Goal: Task Accomplishment & Management: Manage account settings

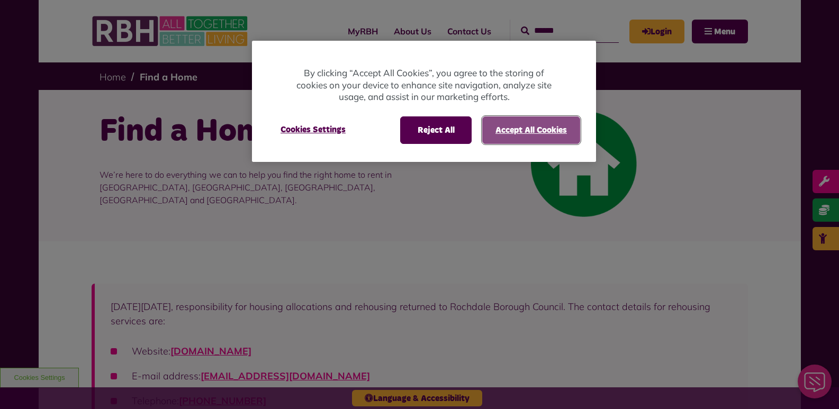
click at [517, 127] on button "Accept All Cookies" at bounding box center [531, 130] width 98 height 28
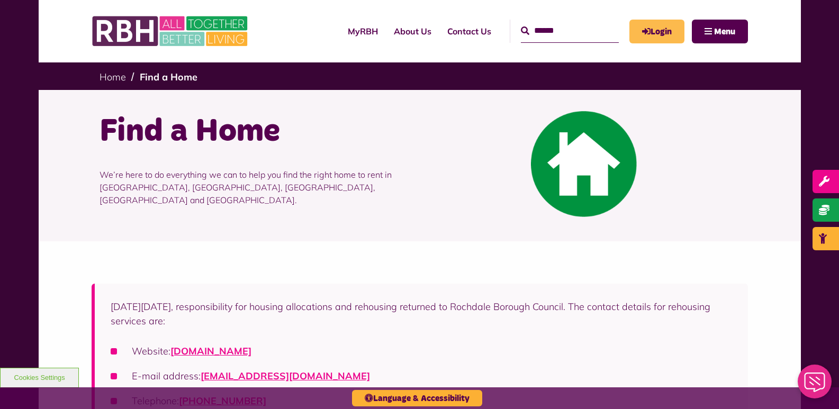
click at [662, 24] on link "Login" at bounding box center [656, 32] width 55 height 24
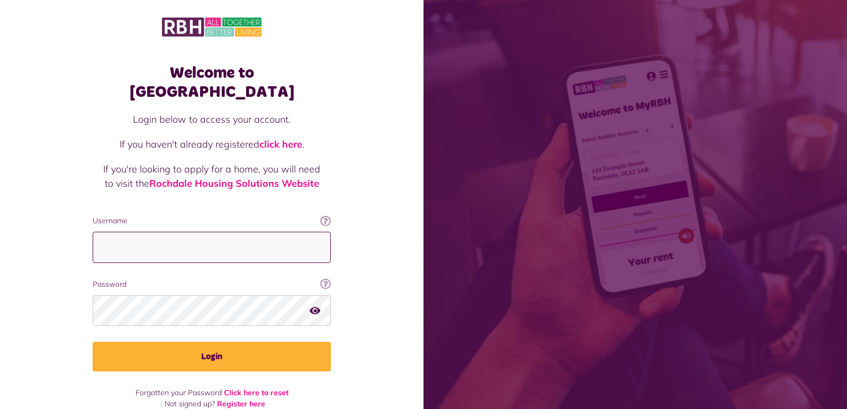
click at [135, 233] on input "Username" at bounding box center [212, 247] width 238 height 31
